Goal: Task Accomplishment & Management: Complete application form

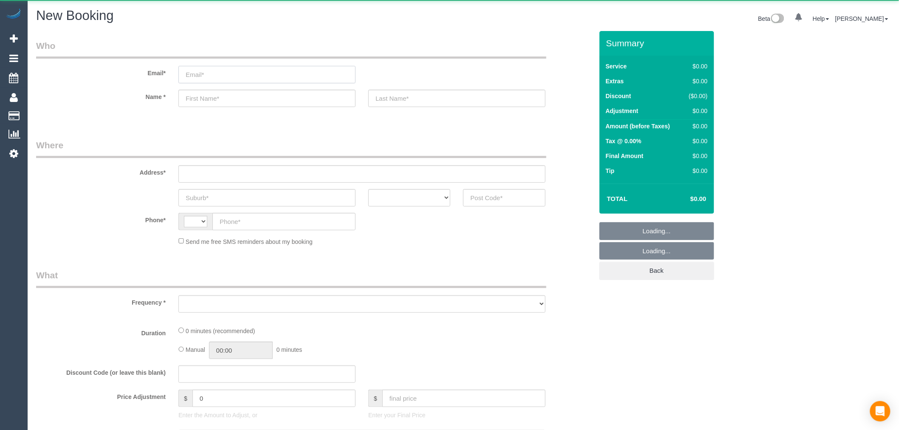
select select "object:395"
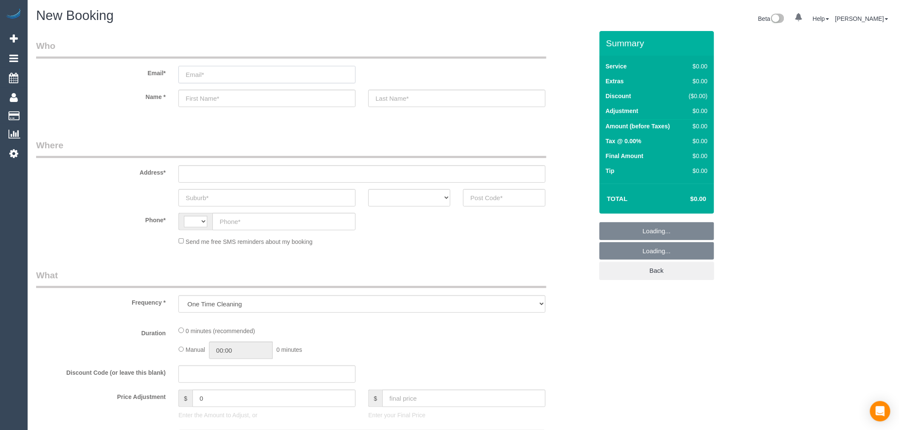
click at [248, 76] on input "email" at bounding box center [266, 74] width 177 height 17
select select "string:AU"
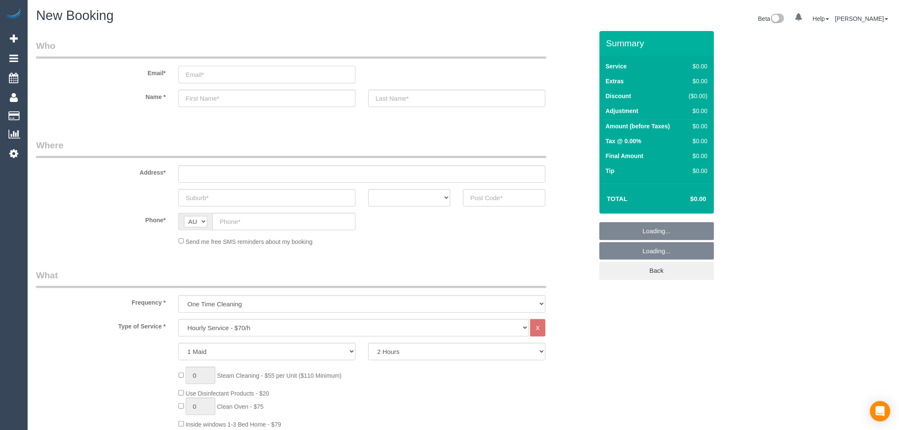
paste input "[EMAIL_ADDRESS][DOMAIN_NAME]"
type input "[EMAIL_ADDRESS][DOMAIN_NAME]"
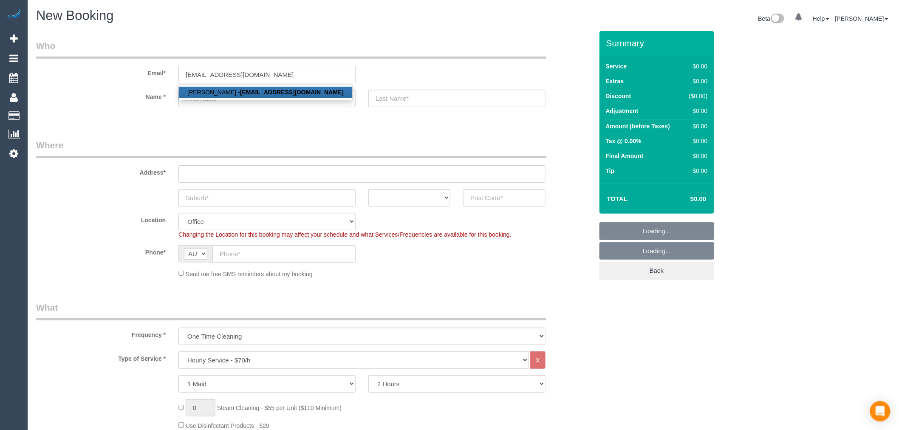
select select "object:2119"
type input "[EMAIL_ADDRESS][DOMAIN_NAME]"
click at [259, 92] on strong "[EMAIL_ADDRESS][DOMAIN_NAME]" at bounding box center [292, 92] width 104 height 7
type input "Edward"
type input "Haynes"
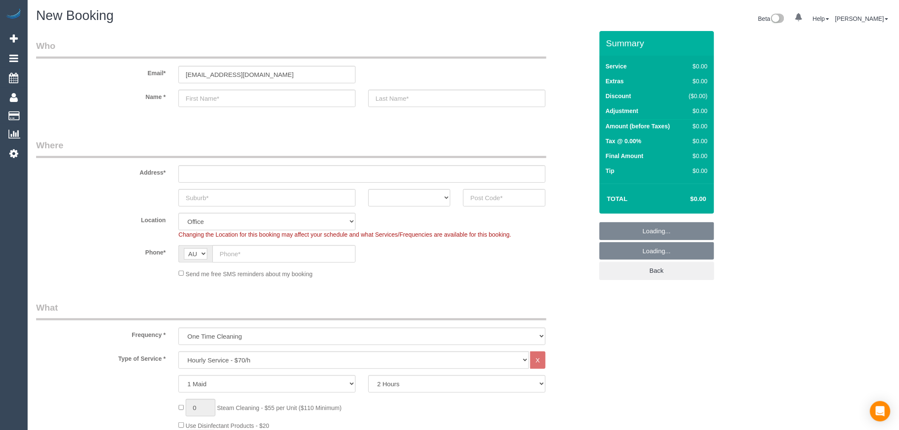
type input "0478 559 056"
click at [120, 74] on label "Email*" at bounding box center [101, 71] width 142 height 11
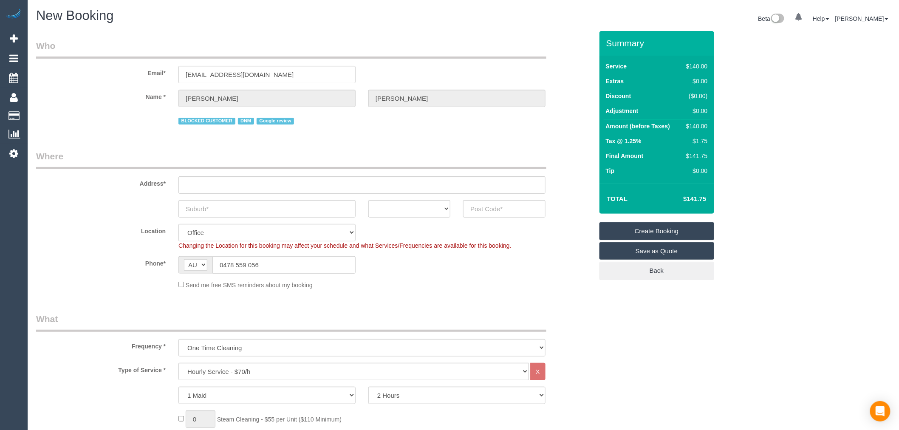
select select "string:stripe-pm_1RYJKE2GScqysDRVsh0LQe8I"
type input "34 Babaco Street"
type input "Tarneit"
select select "VIC"
type input "3029"
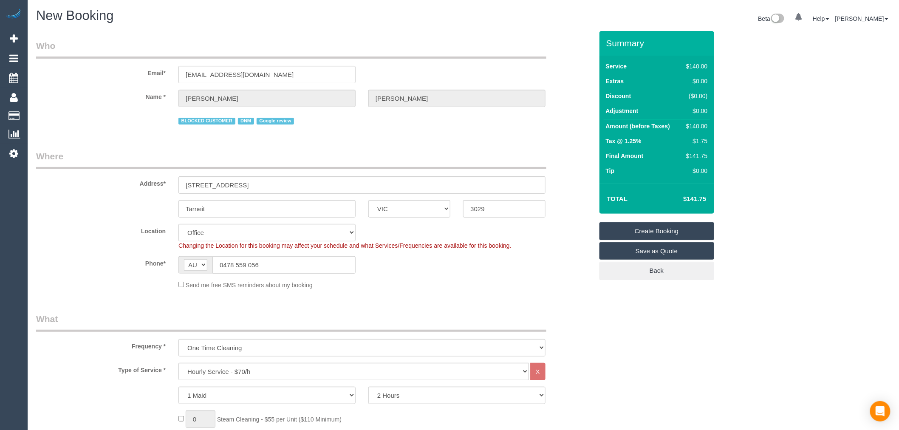
select select "53"
select select "object:2145"
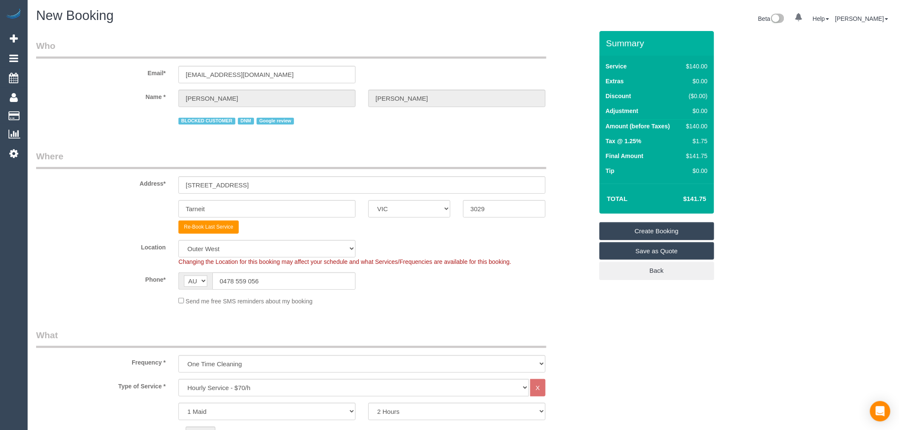
scroll to position [94, 0]
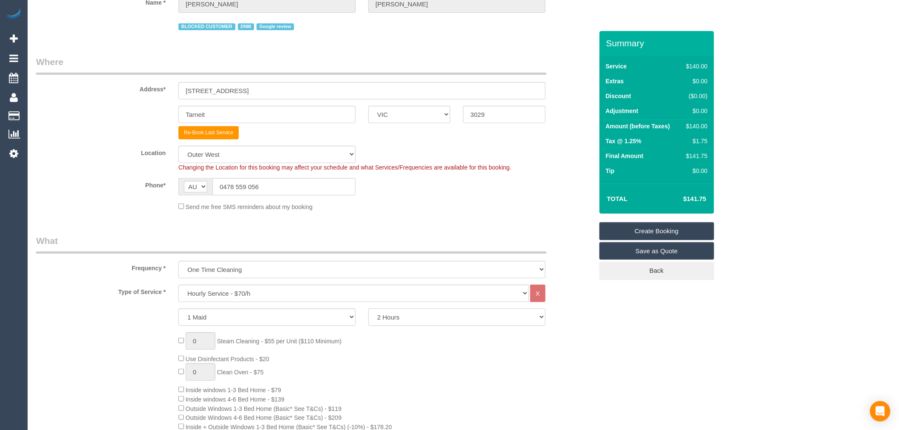
click at [406, 322] on select "2 Hours 2.5 Hours 3 Hours 3.5 Hours 4 Hours 4.5 Hours 5 Hours 5.5 Hours 6 Hours…" at bounding box center [456, 316] width 177 height 17
select select "180"
click at [368, 310] on select "2 Hours 2.5 Hours 3 Hours 3.5 Hours 4 Hours 4.5 Hours 5 Hours 5.5 Hours 6 Hours…" at bounding box center [456, 316] width 177 height 17
drag, startPoint x: 91, startPoint y: 226, endPoint x: 97, endPoint y: 220, distance: 8.7
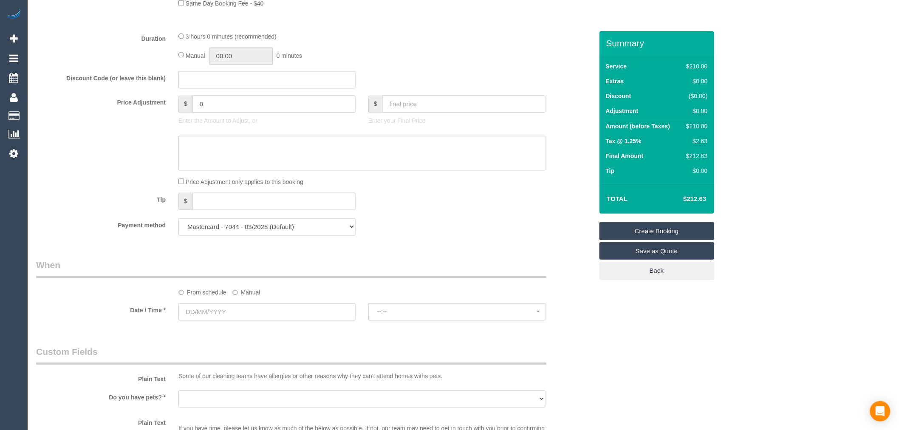
scroll to position [708, 0]
click at [249, 296] on label "Manual" at bounding box center [246, 289] width 28 height 11
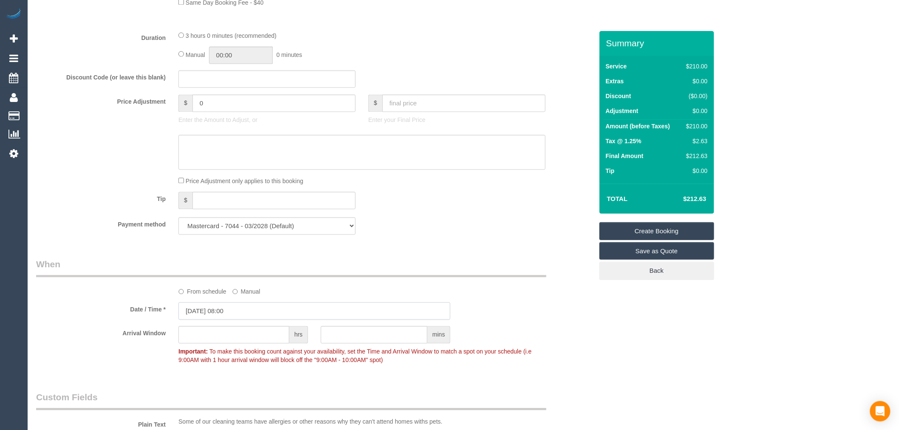
click at [259, 315] on input "13/10/2025 08:00" at bounding box center [314, 310] width 272 height 17
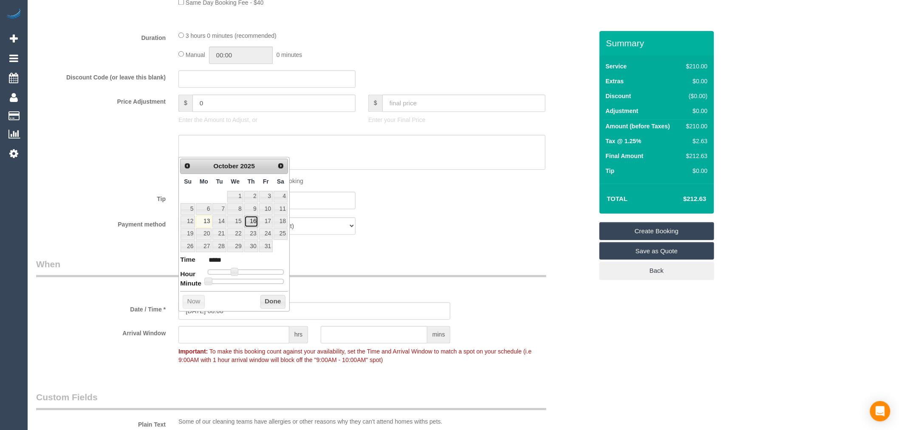
click at [249, 223] on link "16" at bounding box center [251, 220] width 14 height 11
type input "16/10/2025 10:00"
type input "*****"
type input "16/10/2025 11:00"
type input "*****"
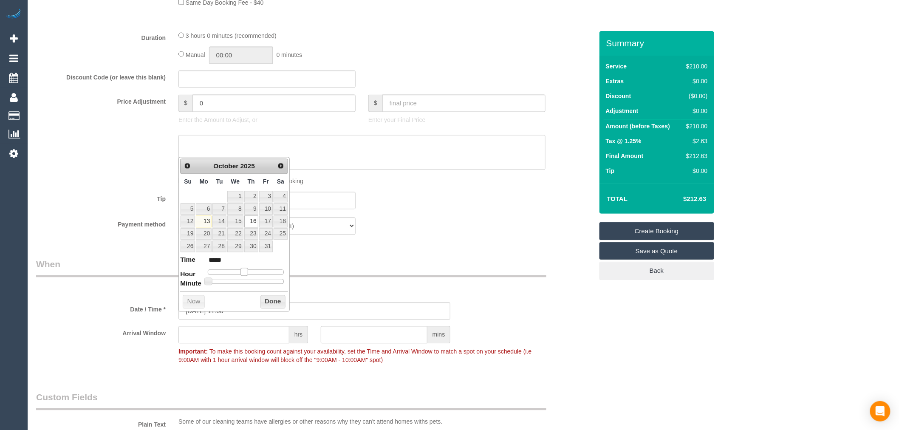
type input "16/10/2025 12:00"
type input "*****"
type input "16/10/2025 13:00"
type input "*****"
type input "16/10/2025 12:00"
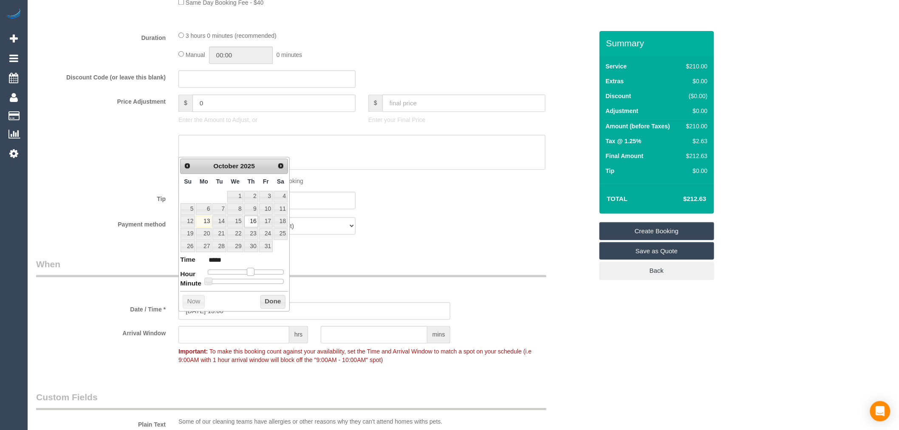
type input "*****"
type input "16/10/2025 11:00"
type input "*****"
type input "16/10/2025 10:00"
type input "*****"
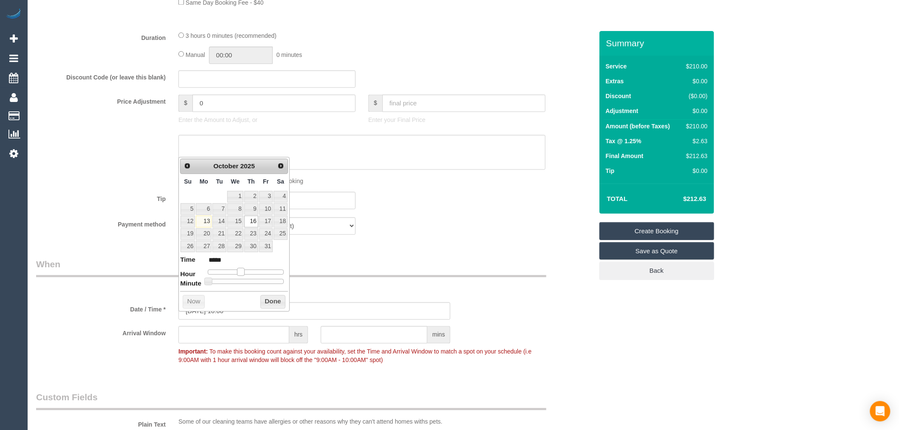
type input "16/10/2025 09:00"
type input "*****"
drag, startPoint x: 232, startPoint y: 271, endPoint x: 236, endPoint y: 274, distance: 5.7
click at [236, 274] on span at bounding box center [238, 272] width 8 height 8
click at [272, 302] on button "Done" at bounding box center [272, 302] width 25 height 14
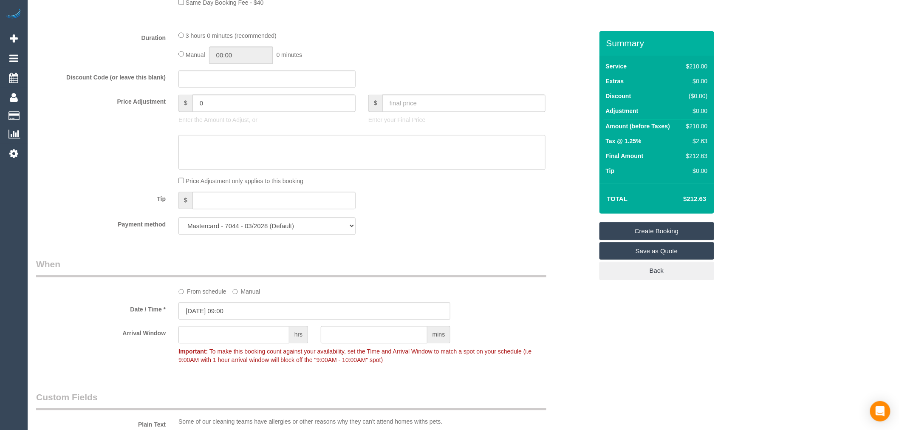
click at [257, 363] on span "To make this booking count against your availability, set the Time and Arrival …" at bounding box center [354, 355] width 353 height 15
click at [257, 343] on input "text" at bounding box center [233, 334] width 111 height 17
type input "2"
click at [128, 255] on div "Who Email* edwardh100@gmail.com Name * Edward Haynes BLOCKED CUSTOMER DNM Googl…" at bounding box center [315, 116] width 570 height 1587
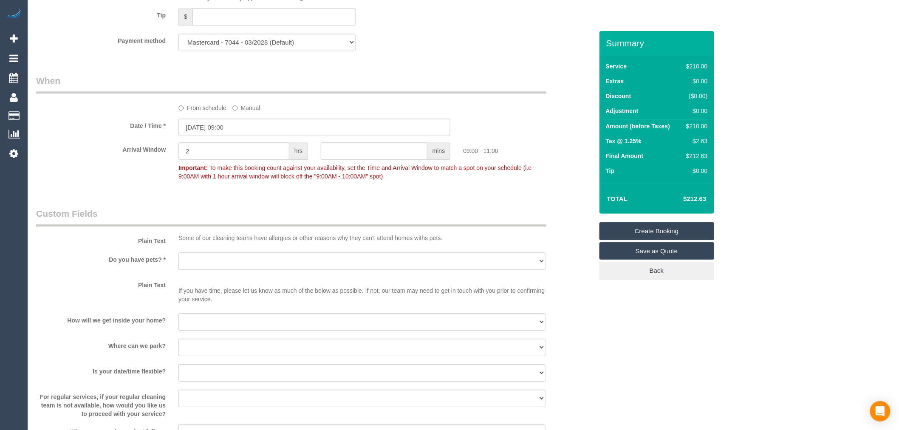
scroll to position [897, 0]
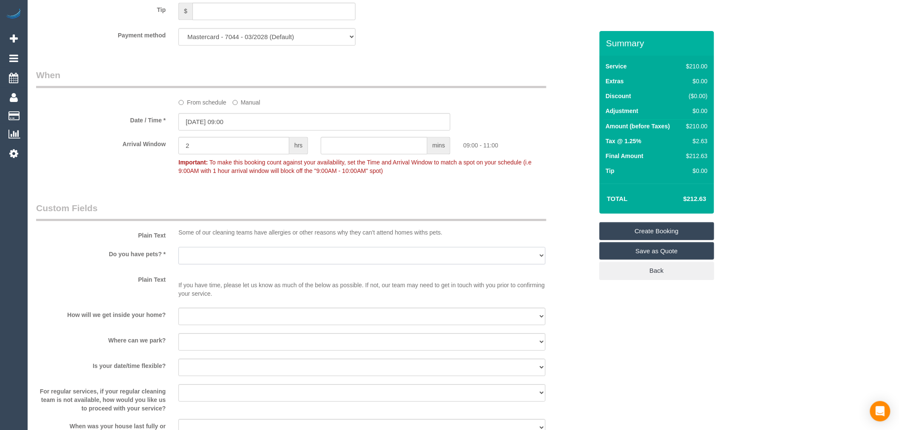
click at [226, 264] on select "Yes - Cats Yes - Dogs No pets Yes - Dogs and Cats Yes - Other" at bounding box center [361, 255] width 367 height 17
click at [234, 264] on select "Yes - Cats Yes - Dogs No pets Yes - Dogs and Cats Yes - Other" at bounding box center [361, 255] width 367 height 17
click at [251, 260] on select "Yes - Cats Yes - Dogs No pets Yes - Dogs and Cats Yes - Other" at bounding box center [361, 255] width 367 height 17
select select "number:27"
click at [178, 256] on select "Yes - Cats Yes - Dogs No pets Yes - Dogs and Cats Yes - Other" at bounding box center [361, 255] width 367 height 17
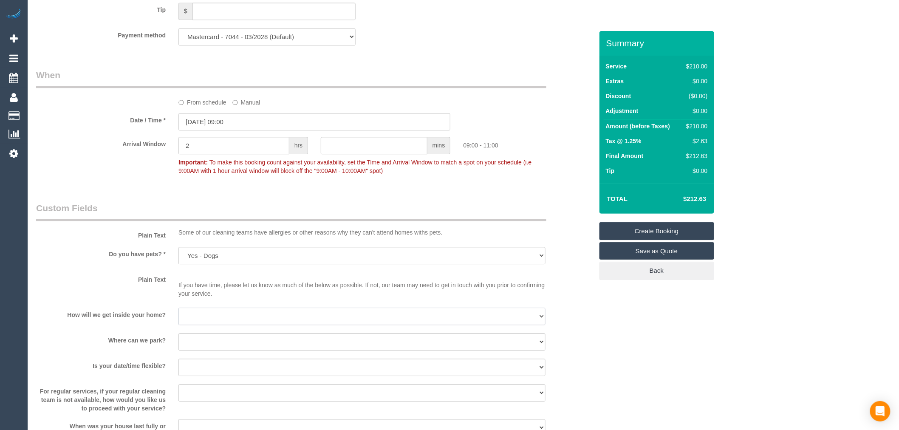
click at [192, 325] on select "I will be home Key will be left (please provide details below) Lock box/Access …" at bounding box center [361, 315] width 367 height 17
select select "number:14"
click at [178, 317] on select "I will be home Key will be left (please provide details below) Lock box/Access …" at bounding box center [361, 315] width 367 height 17
click at [133, 319] on label "How will we get inside your home?" at bounding box center [101, 312] width 142 height 11
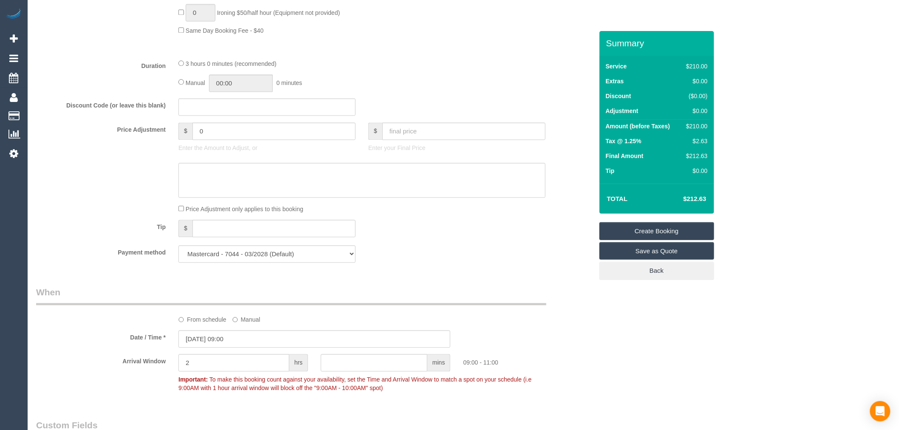
scroll to position [708, 0]
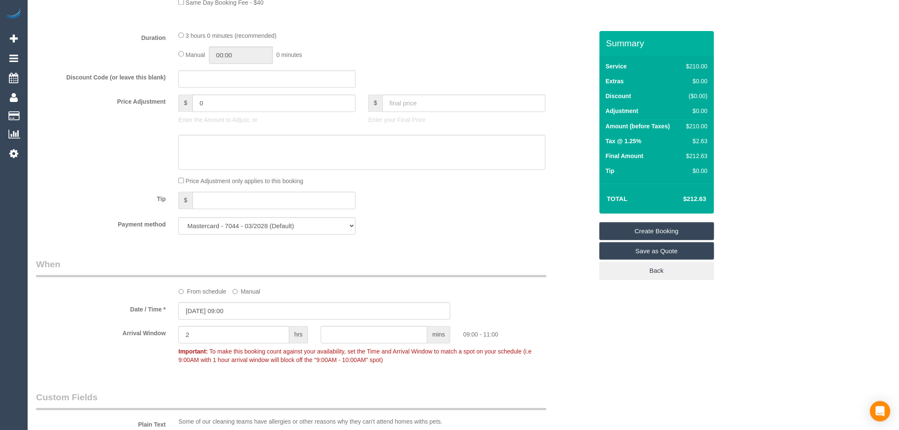
click at [680, 234] on link "Create Booking" at bounding box center [656, 231] width 115 height 18
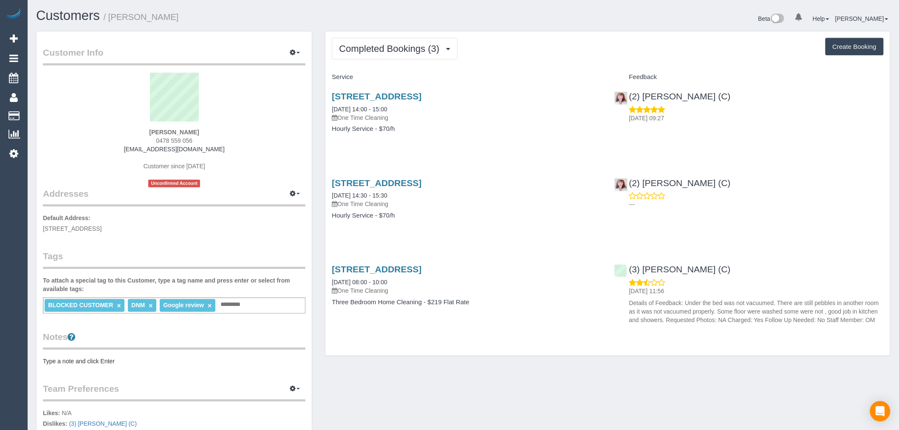
click at [443, 88] on div "[STREET_ADDRESS] [DATE] 14:00 - 15:00 One Time Cleaning Hourly Service - $70/h" at bounding box center [466, 116] width 282 height 65
click at [421, 98] on link "[STREET_ADDRESS]" at bounding box center [377, 96] width 90 height 10
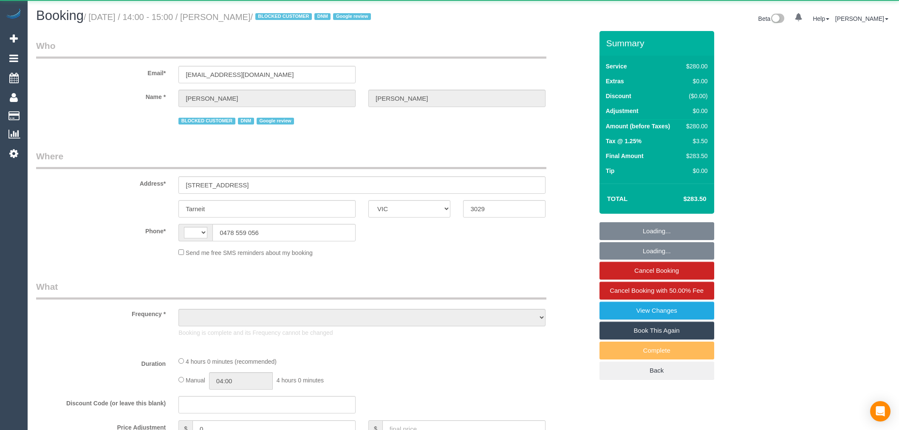
select select "VIC"
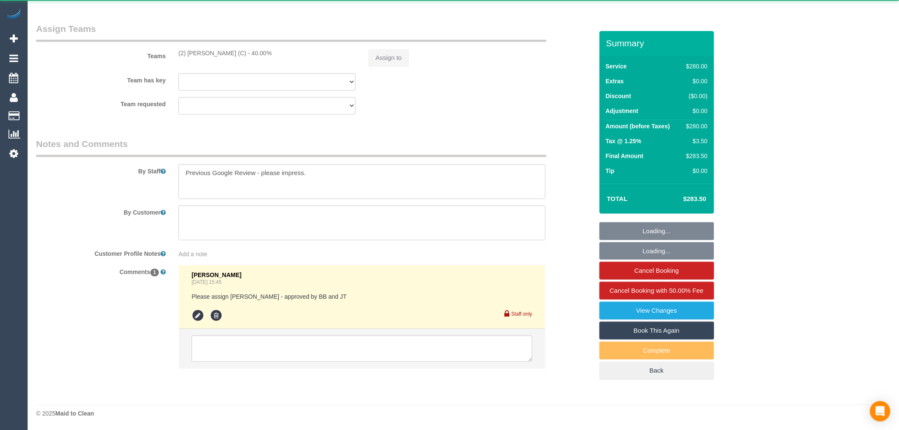
select select "object:349"
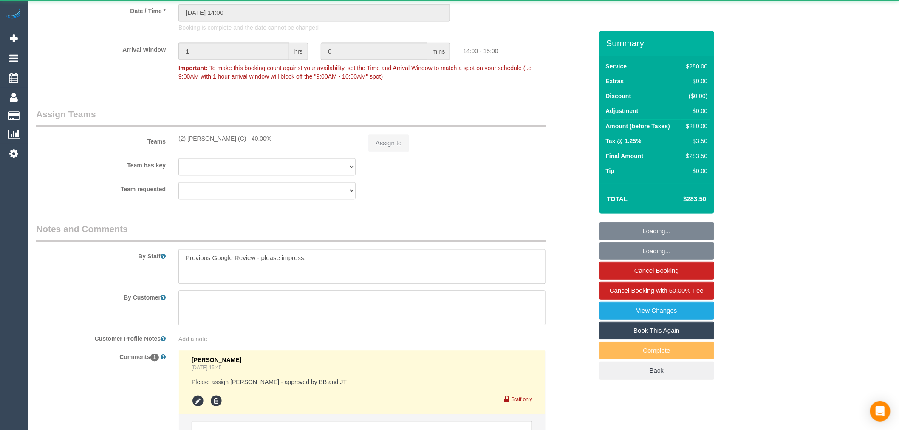
select select "string:AU"
select select "240"
select select "number:27"
select select "number:14"
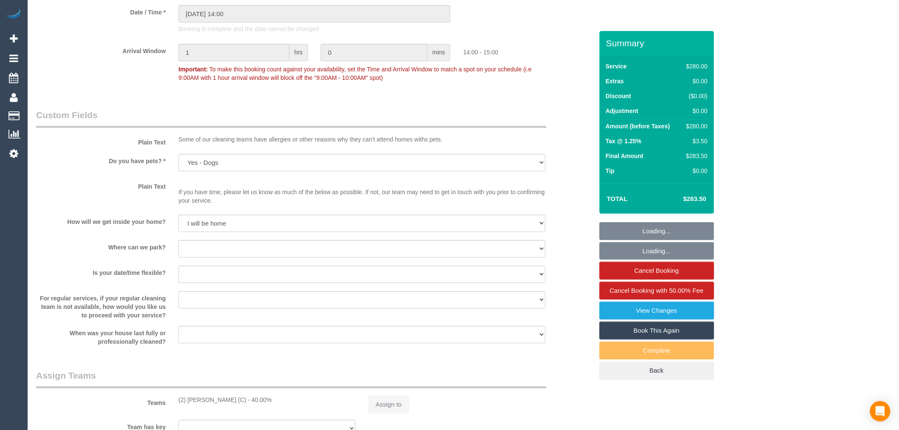
select select "object:923"
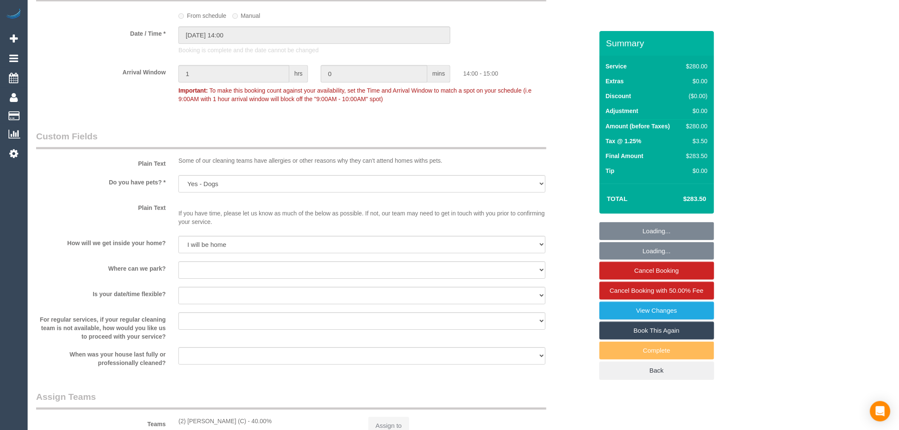
scroll to position [969, 0]
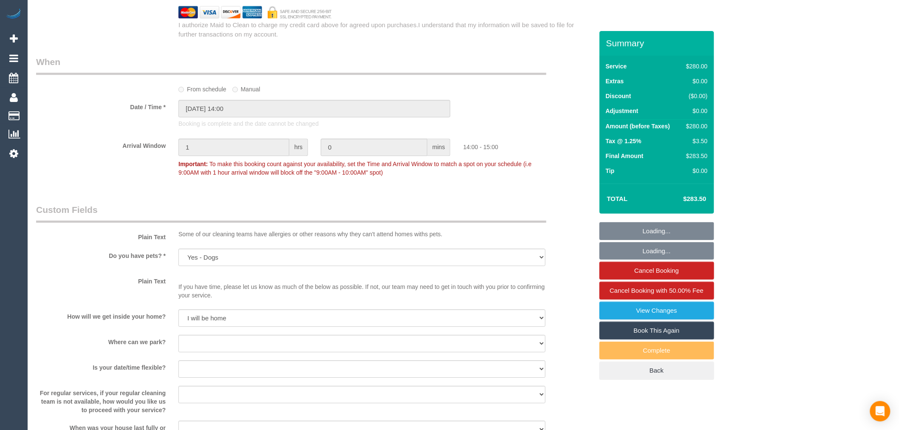
select select "string:stripe-pm_1RYJKE2GScqysDRVsh0LQe8I"
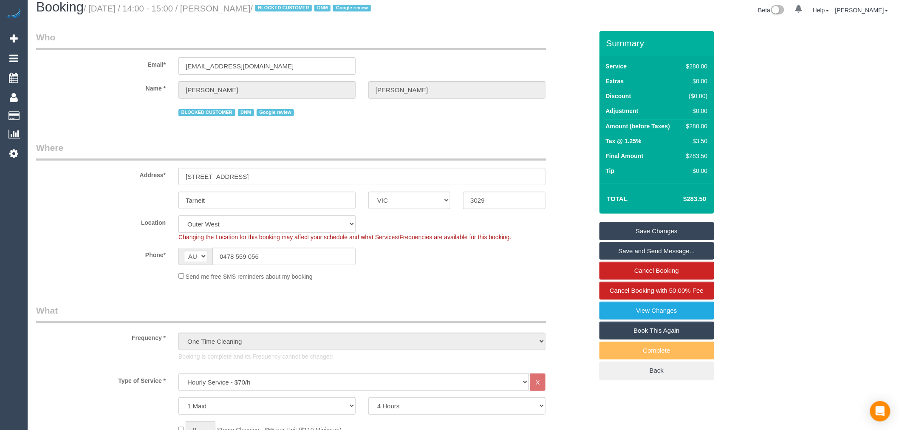
scroll to position [0, 0]
